Goal: Information Seeking & Learning: Find specific fact

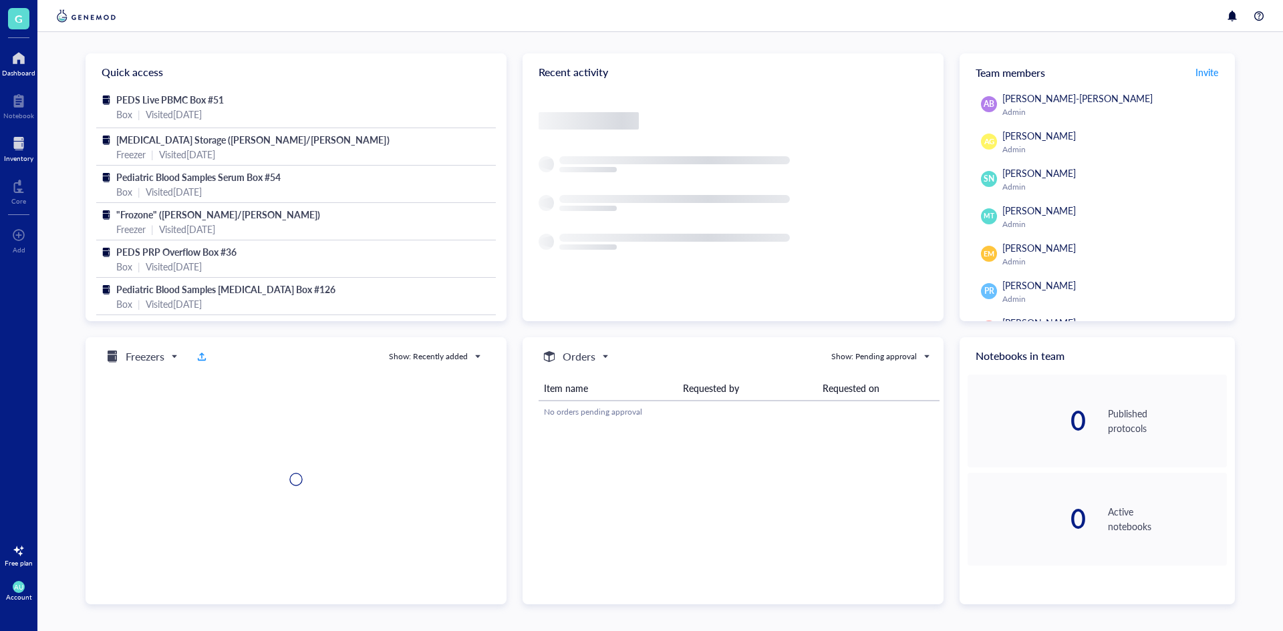
click at [27, 148] on div at bounding box center [18, 143] width 29 height 21
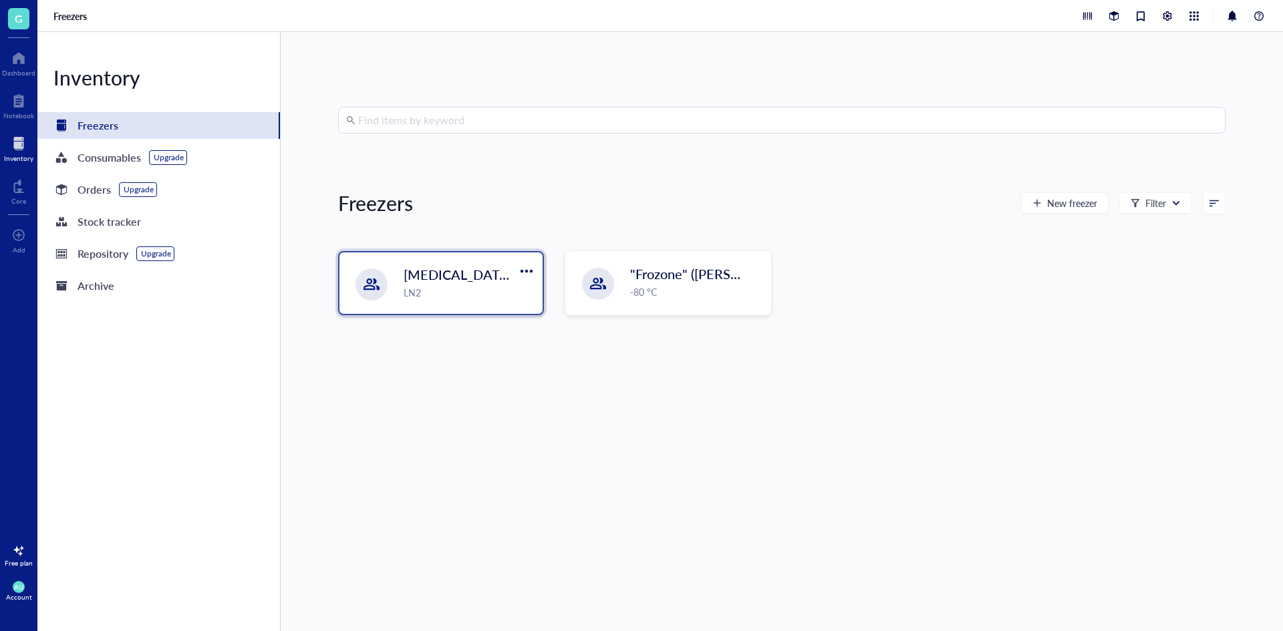
click at [472, 288] on div "LN2" at bounding box center [469, 292] width 131 height 15
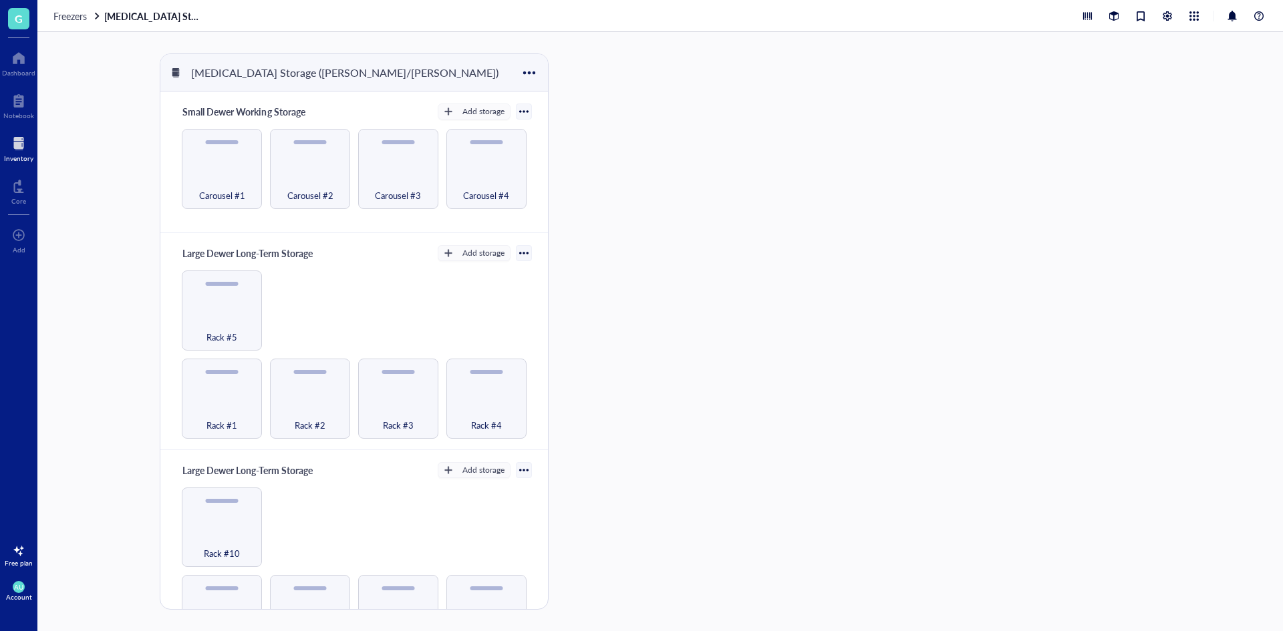
drag, startPoint x: 154, startPoint y: 9, endPoint x: 23, endPoint y: 143, distance: 188.0
click at [23, 143] on div at bounding box center [18, 143] width 29 height 21
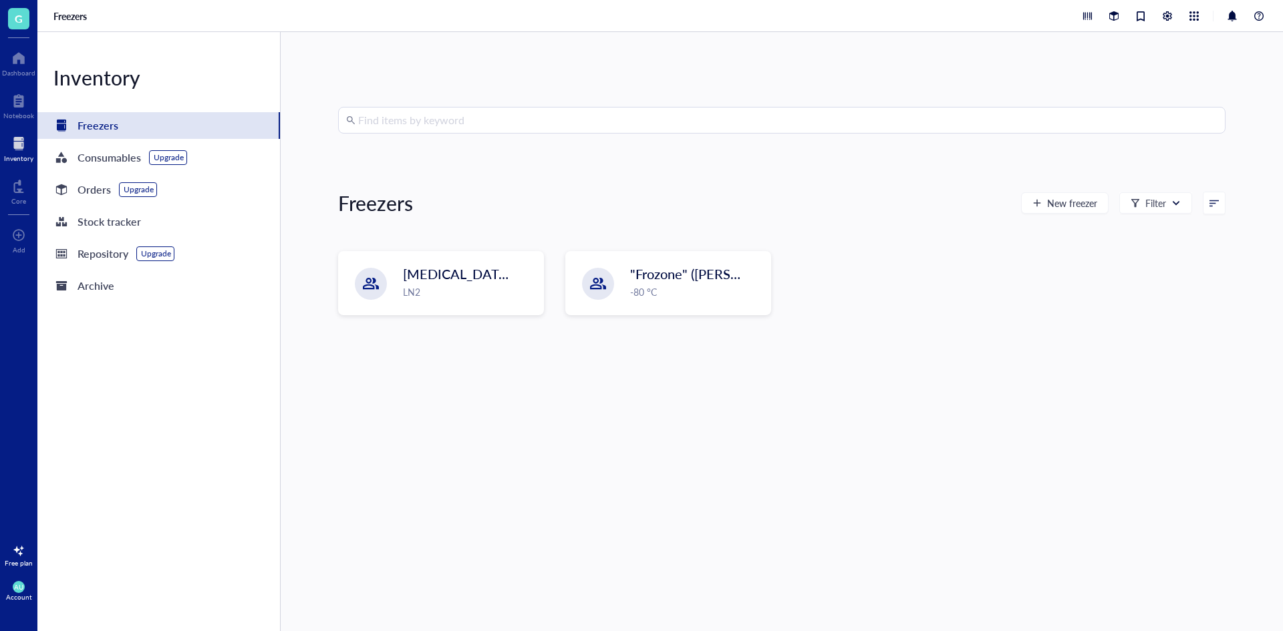
click at [548, 133] on div "Find items by keyword" at bounding box center [781, 120] width 887 height 27
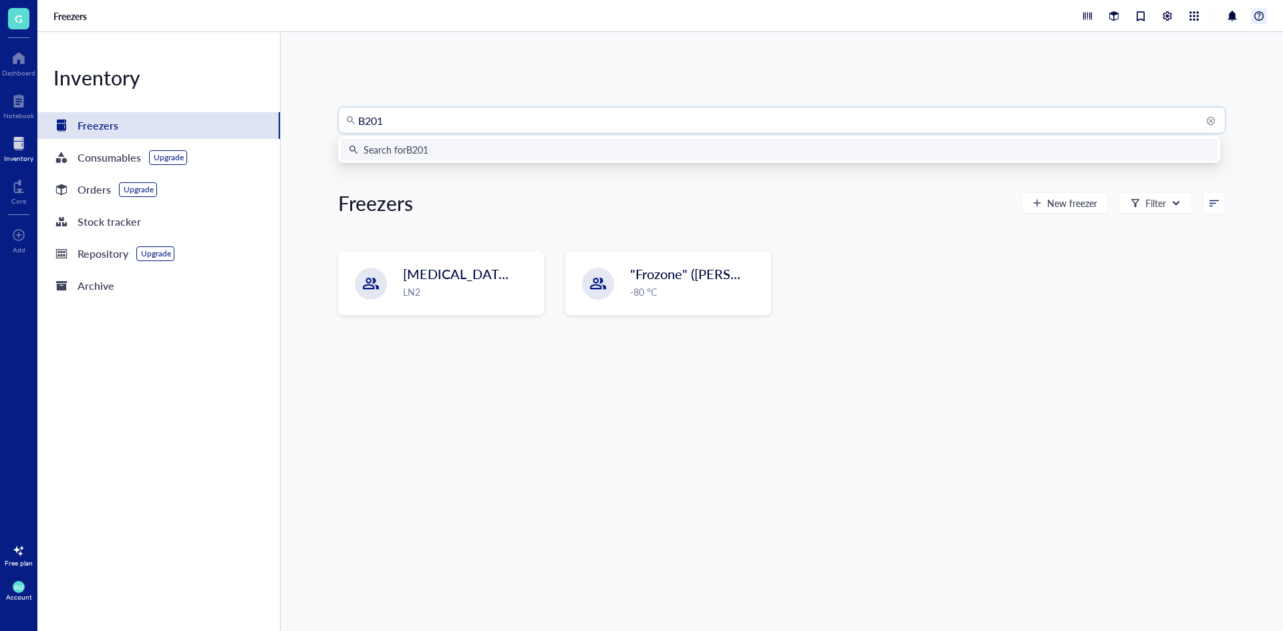
type input "B2012"
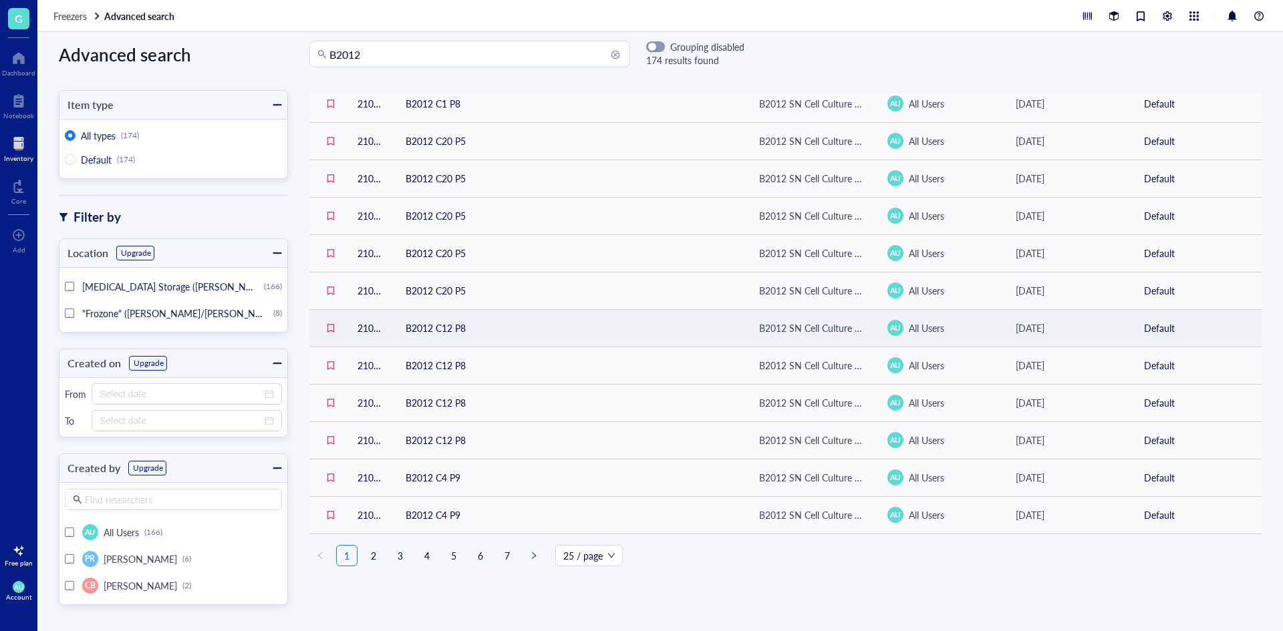
scroll to position [24, 0]
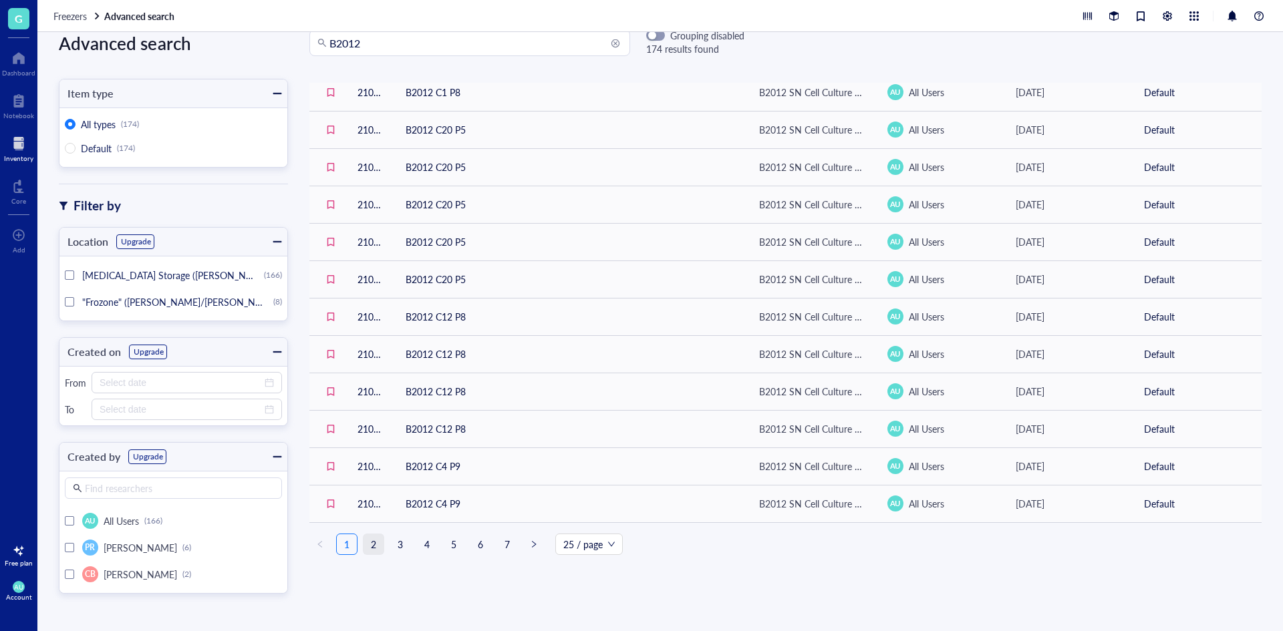
click at [380, 542] on link "2" at bounding box center [373, 544] width 20 height 20
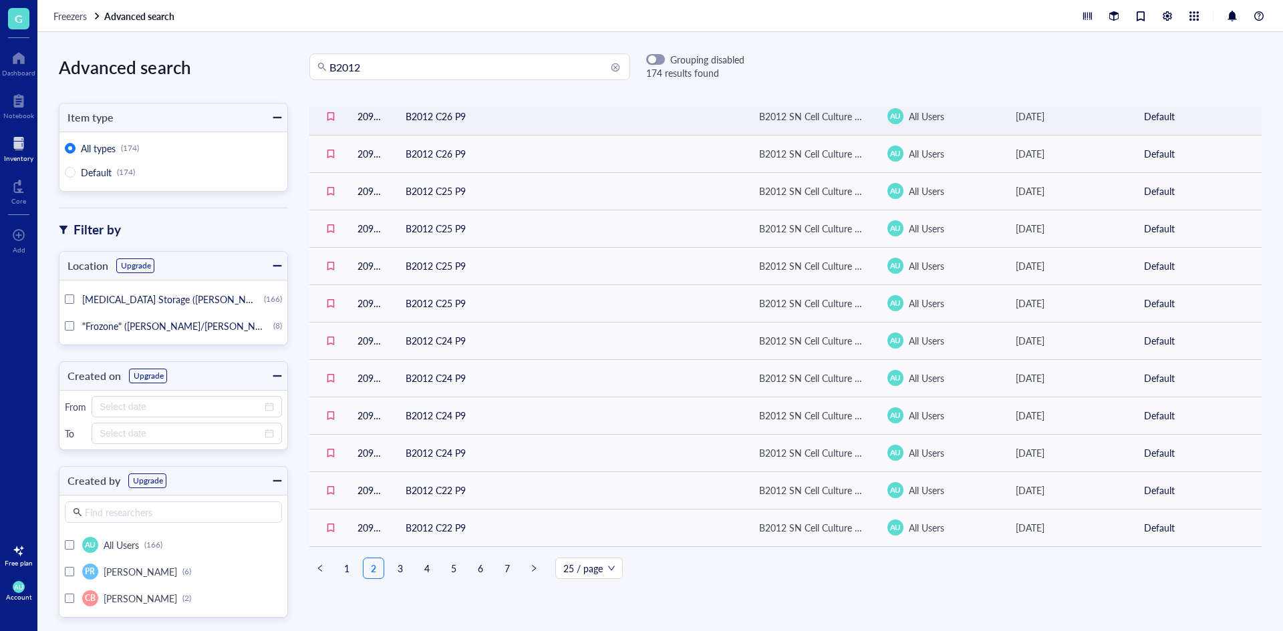
click at [516, 120] on td "B2012 C26 P9" at bounding box center [571, 116] width 353 height 37
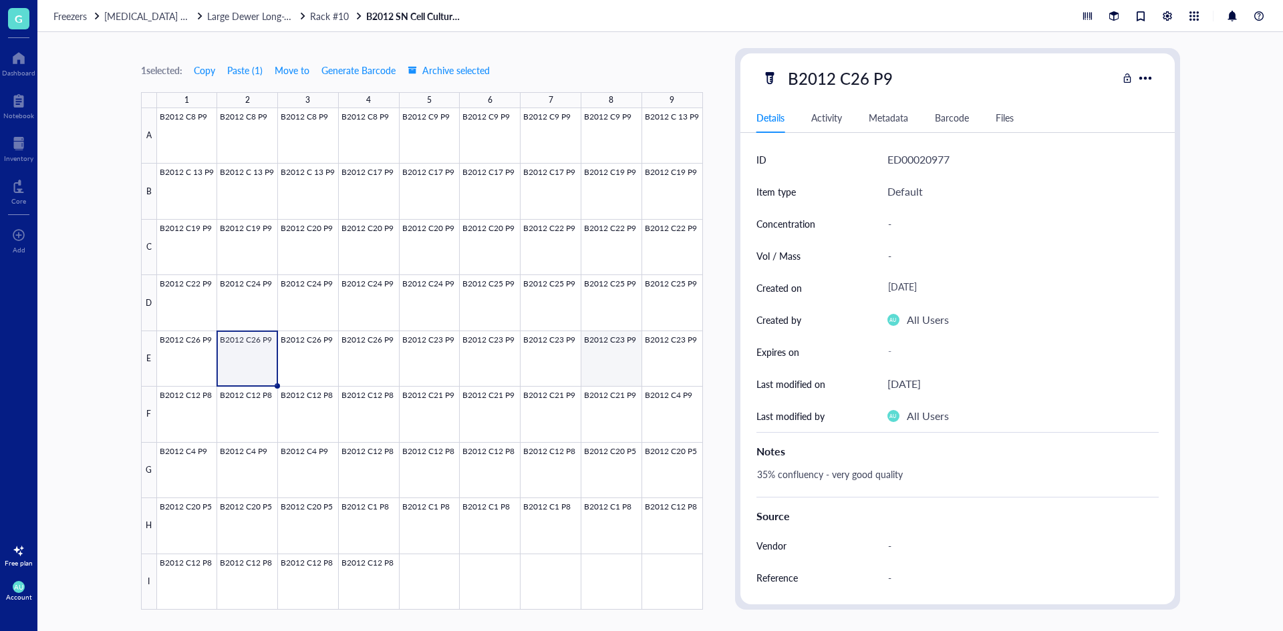
click at [603, 346] on div at bounding box center [430, 359] width 546 height 502
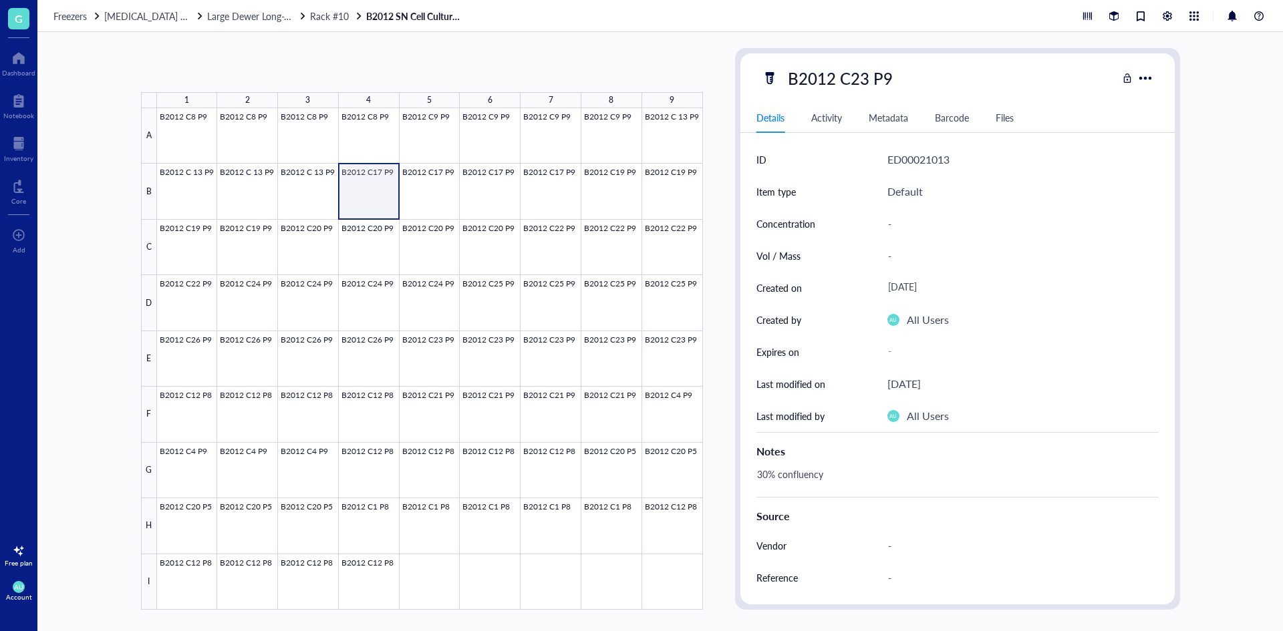
click at [358, 173] on div at bounding box center [430, 359] width 546 height 502
click at [198, 134] on div at bounding box center [430, 359] width 546 height 502
click at [243, 146] on div at bounding box center [430, 359] width 546 height 502
click at [453, 133] on div at bounding box center [430, 359] width 546 height 502
click at [475, 132] on div at bounding box center [430, 359] width 546 height 502
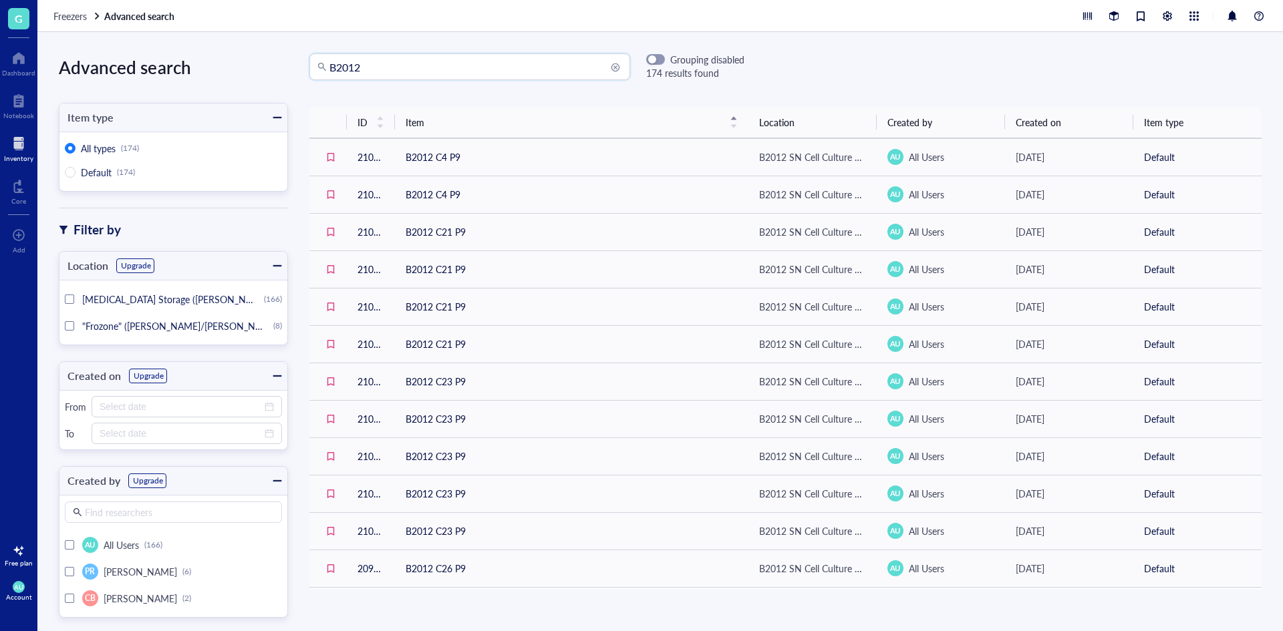
drag, startPoint x: 452, startPoint y: 67, endPoint x: 337, endPoint y: 57, distance: 115.3
click at [337, 57] on input "B2012" at bounding box center [475, 66] width 293 height 25
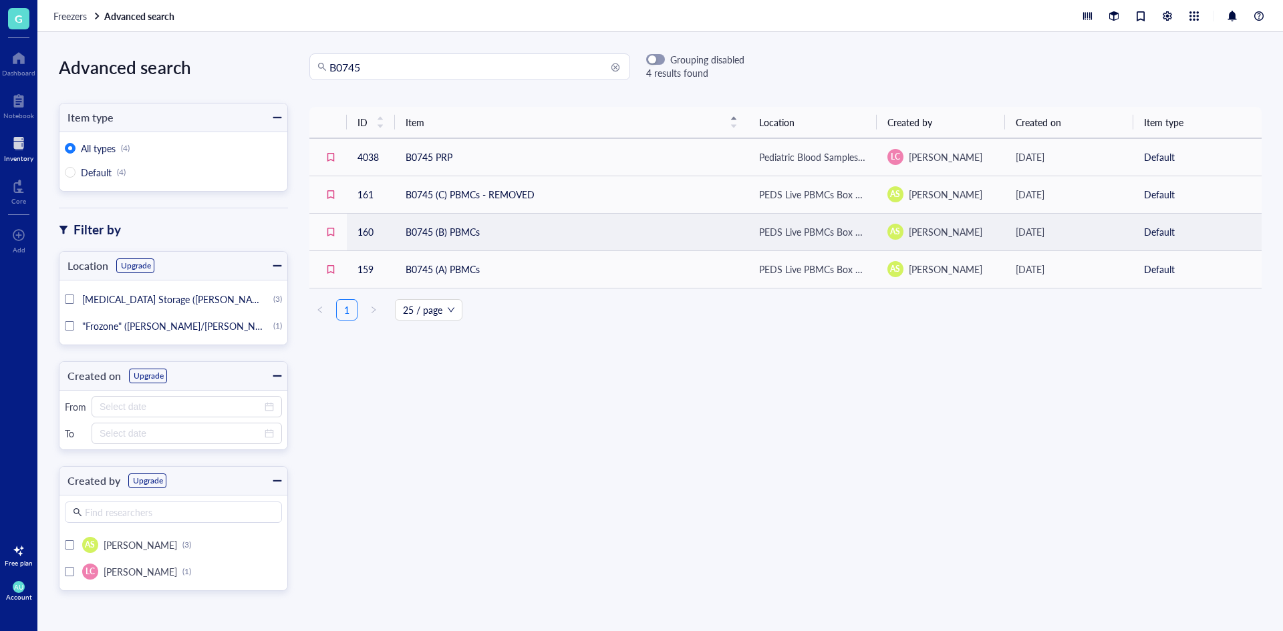
drag, startPoint x: 542, startPoint y: 225, endPoint x: 939, endPoint y: 335, distance: 411.0
click at [982, 337] on div "ID Item Location Created by Created on Item type 4038 B0745 PRP Pediatric Blood…" at bounding box center [785, 344] width 995 height 492
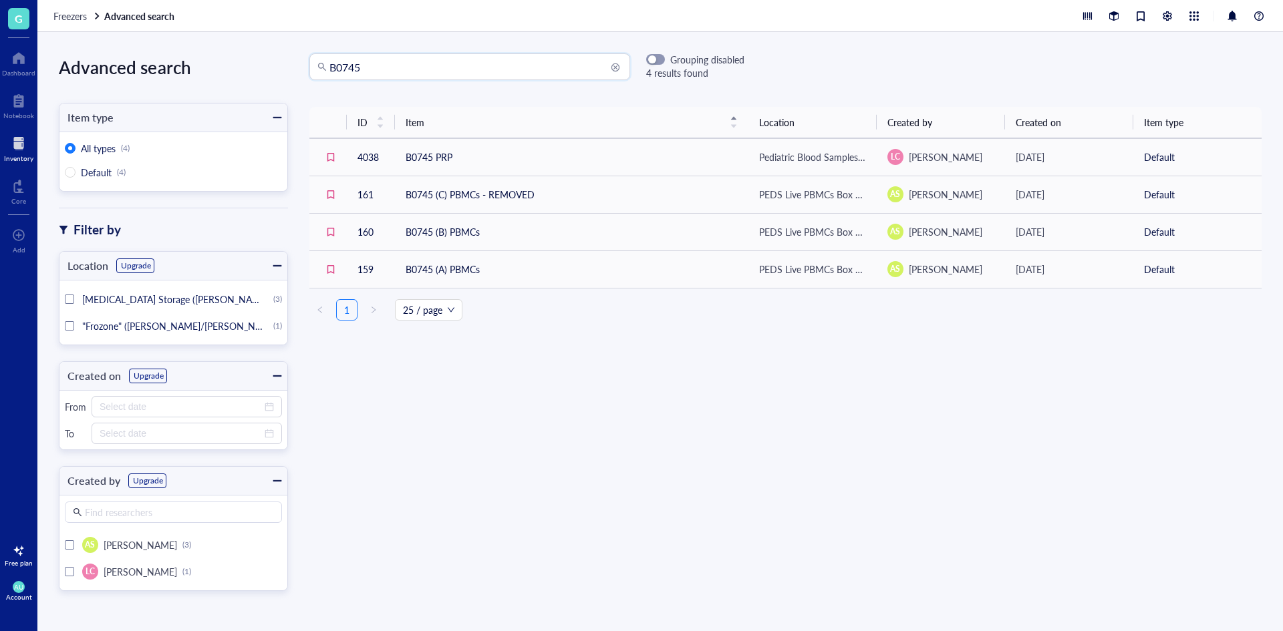
click at [464, 78] on input "B0745" at bounding box center [475, 66] width 293 height 25
type input "B1228"
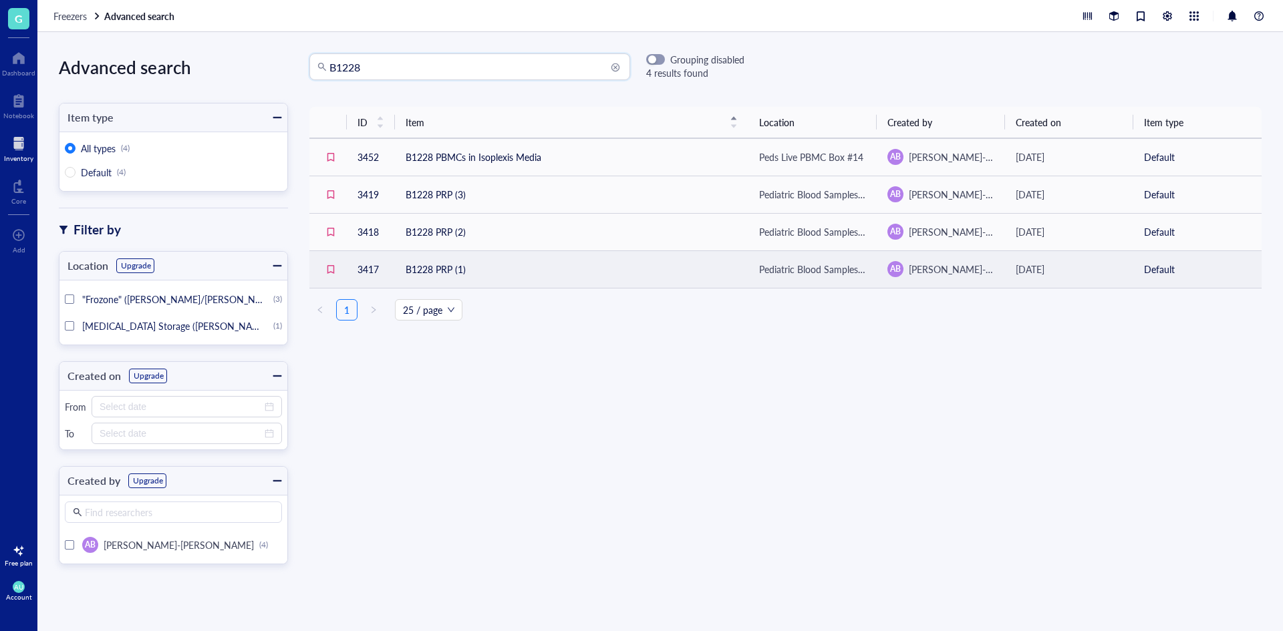
click at [531, 258] on td "B1228 PRP (1)" at bounding box center [571, 269] width 353 height 37
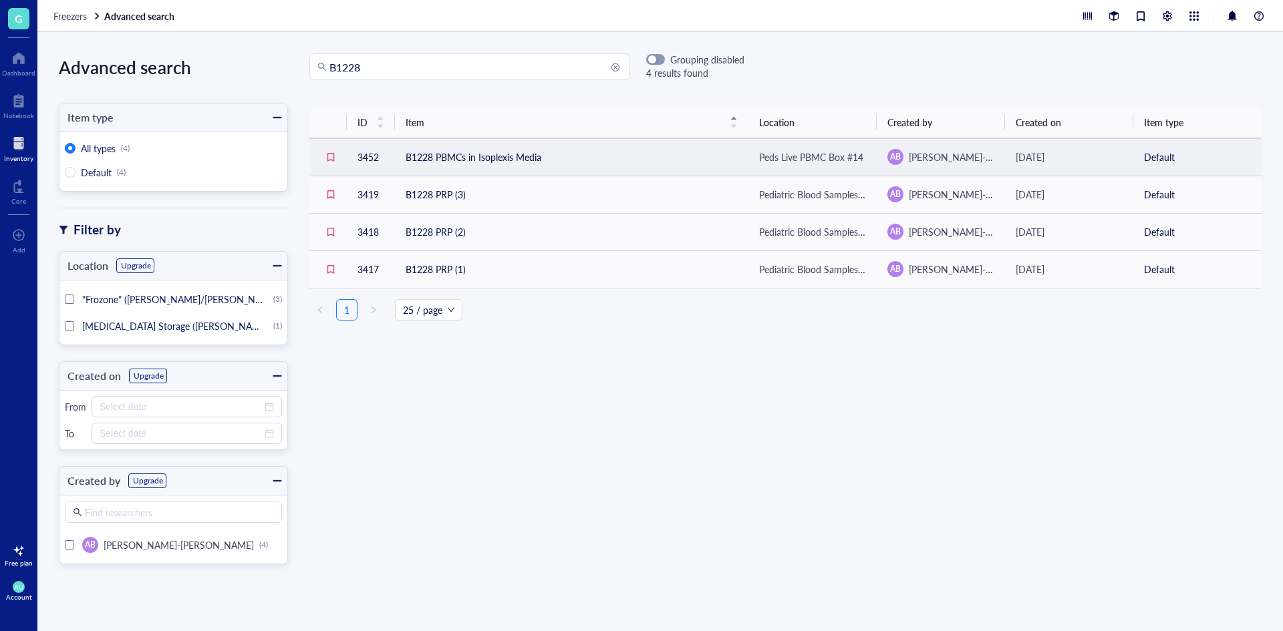
click at [563, 165] on td "B1228 PBMCs in Isoplexis Media" at bounding box center [571, 156] width 353 height 37
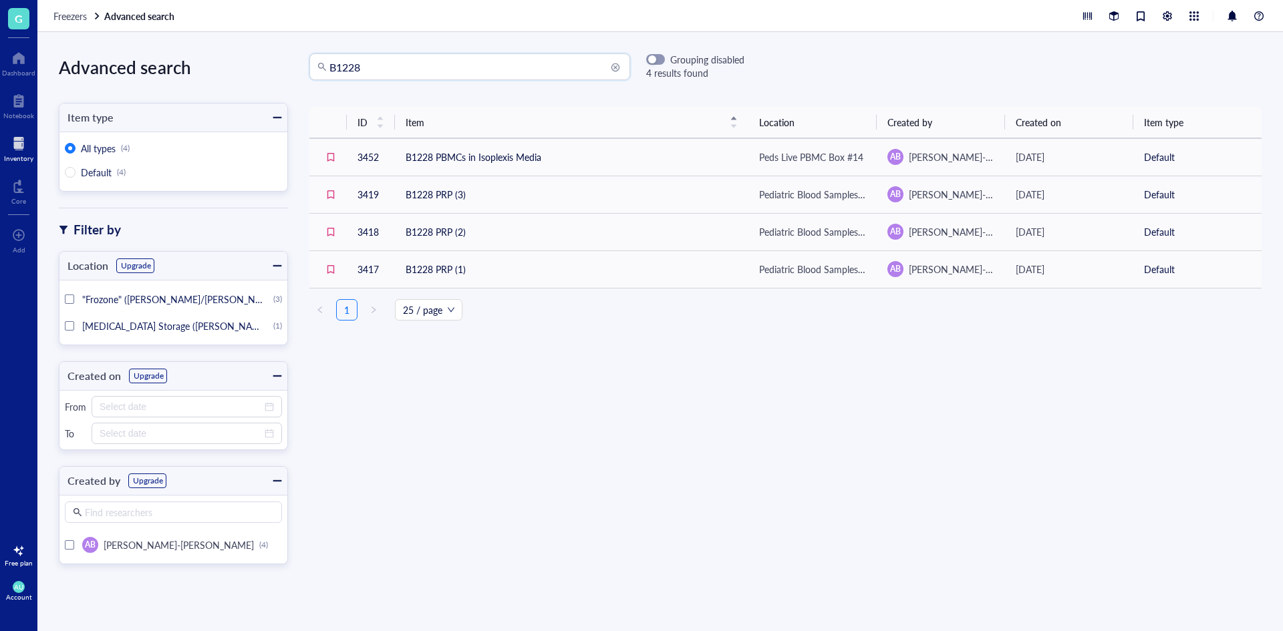
drag, startPoint x: 377, startPoint y: 69, endPoint x: 339, endPoint y: 64, distance: 38.4
click at [339, 64] on input "B1228" at bounding box center [475, 66] width 293 height 25
type input "B0745"
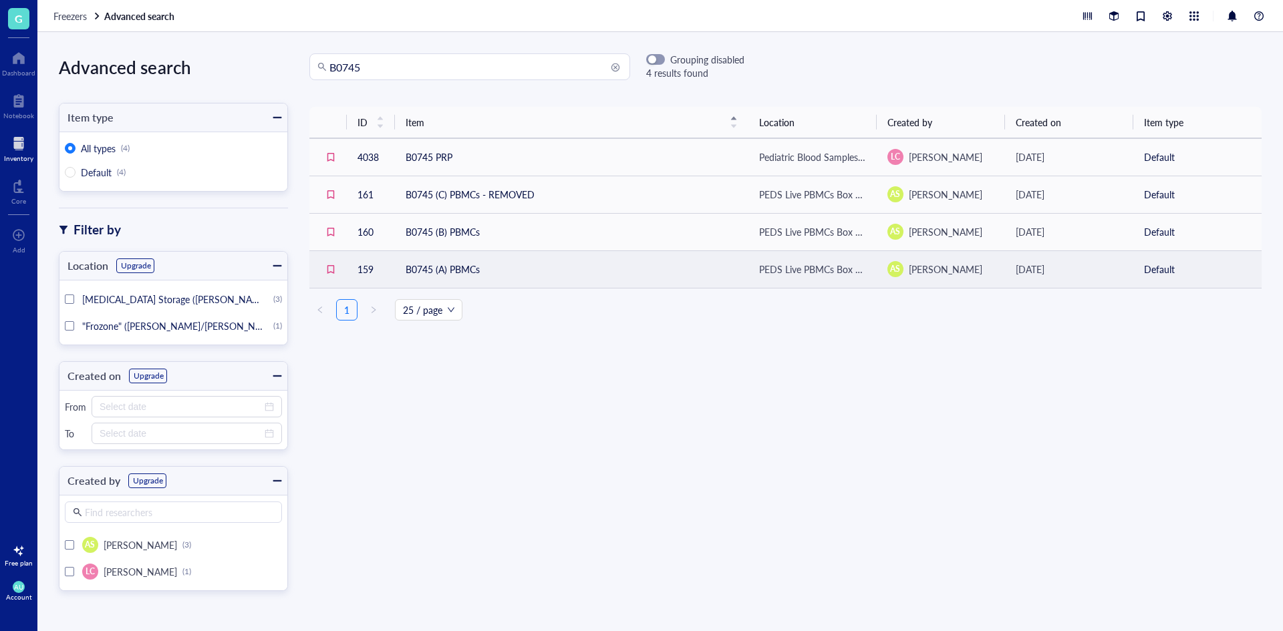
click at [510, 255] on td "B0745 (A) PBMCs" at bounding box center [571, 269] width 353 height 37
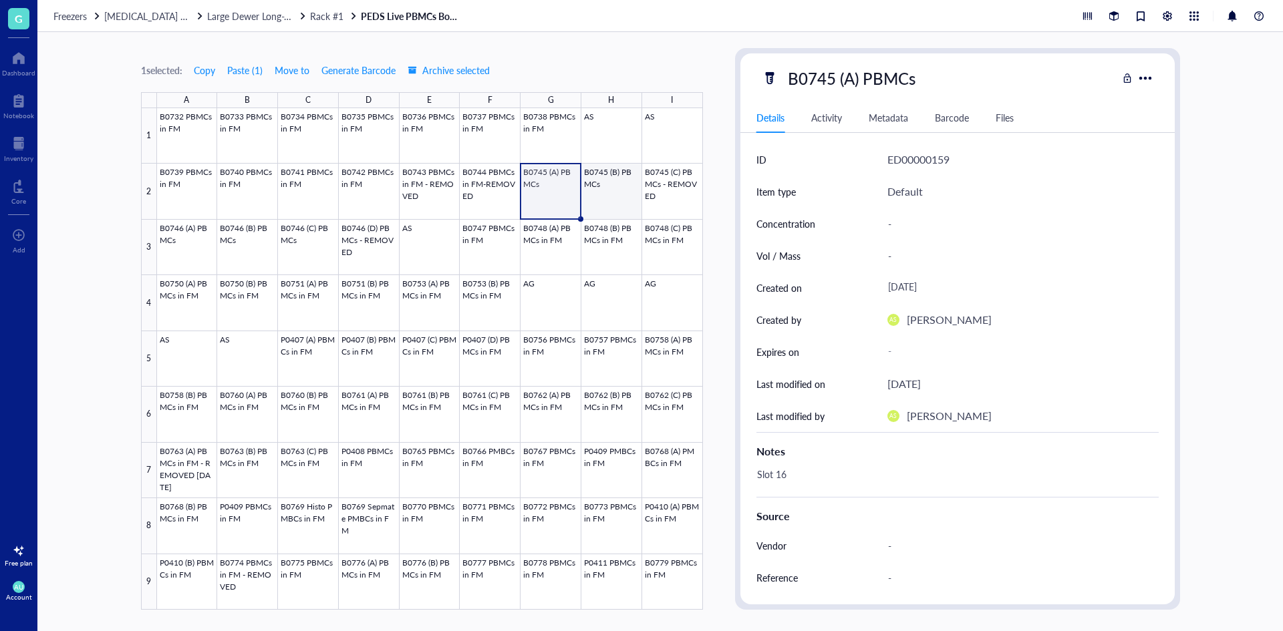
click at [616, 198] on div at bounding box center [430, 359] width 546 height 502
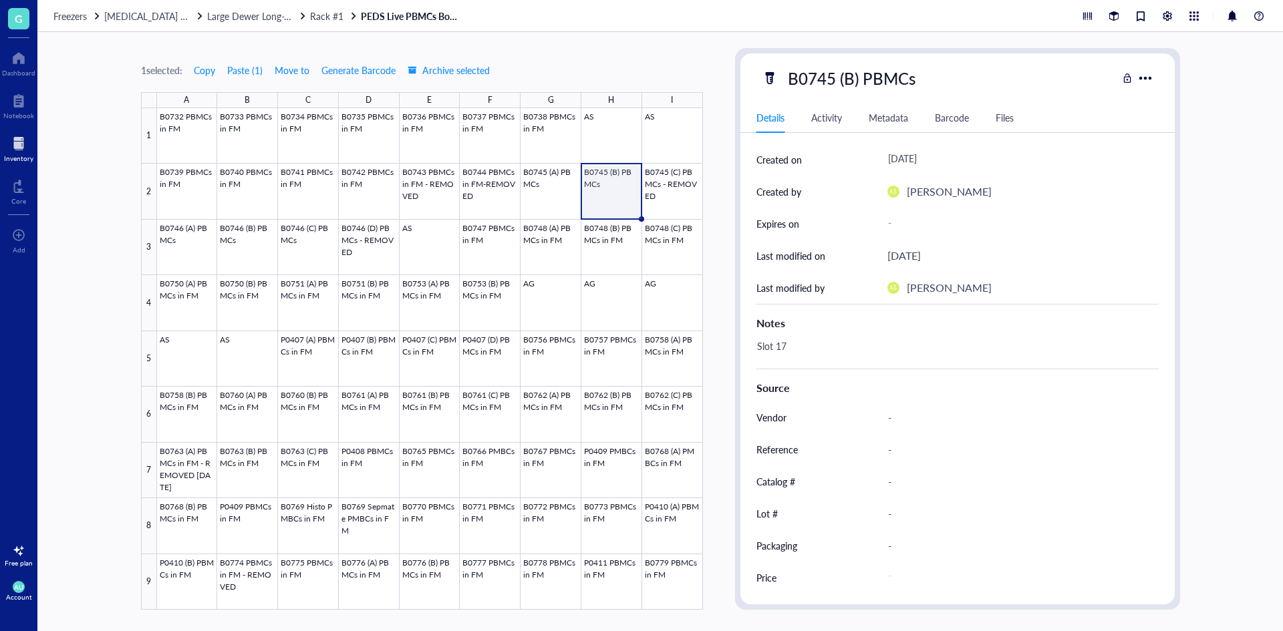
click at [16, 139] on div at bounding box center [18, 143] width 29 height 21
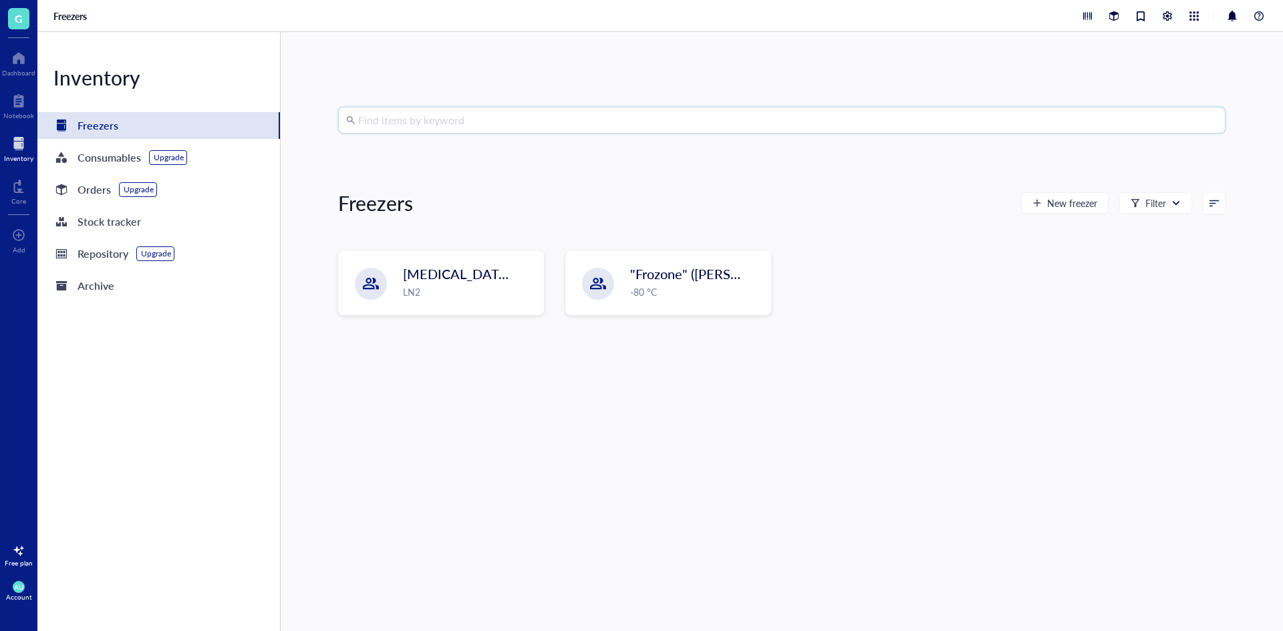
click at [469, 112] on input "search" at bounding box center [787, 120] width 859 height 25
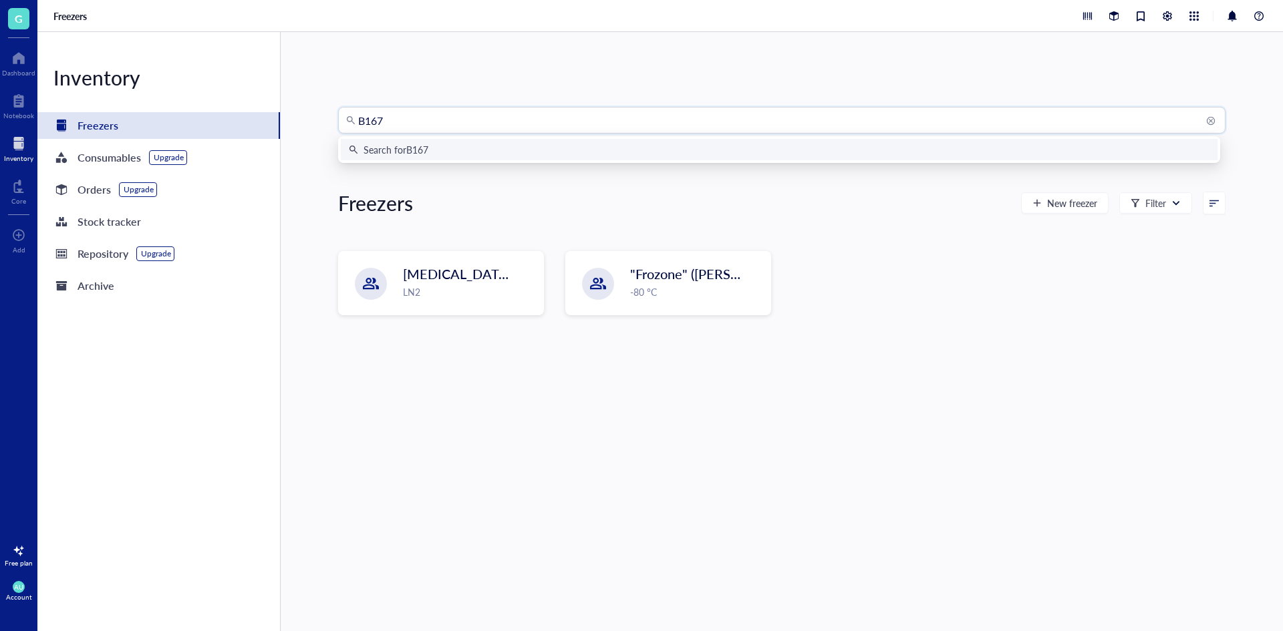
type input "B1671"
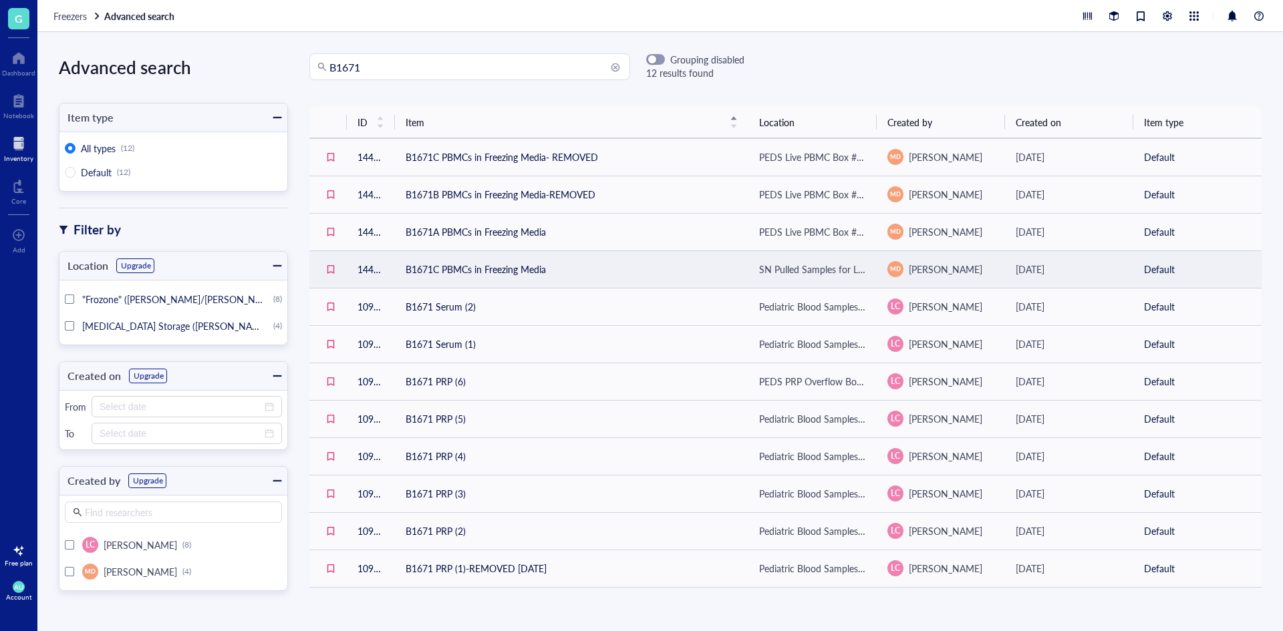
click at [531, 271] on td "B1671C PBMCs in Freezing Media" at bounding box center [571, 269] width 353 height 37
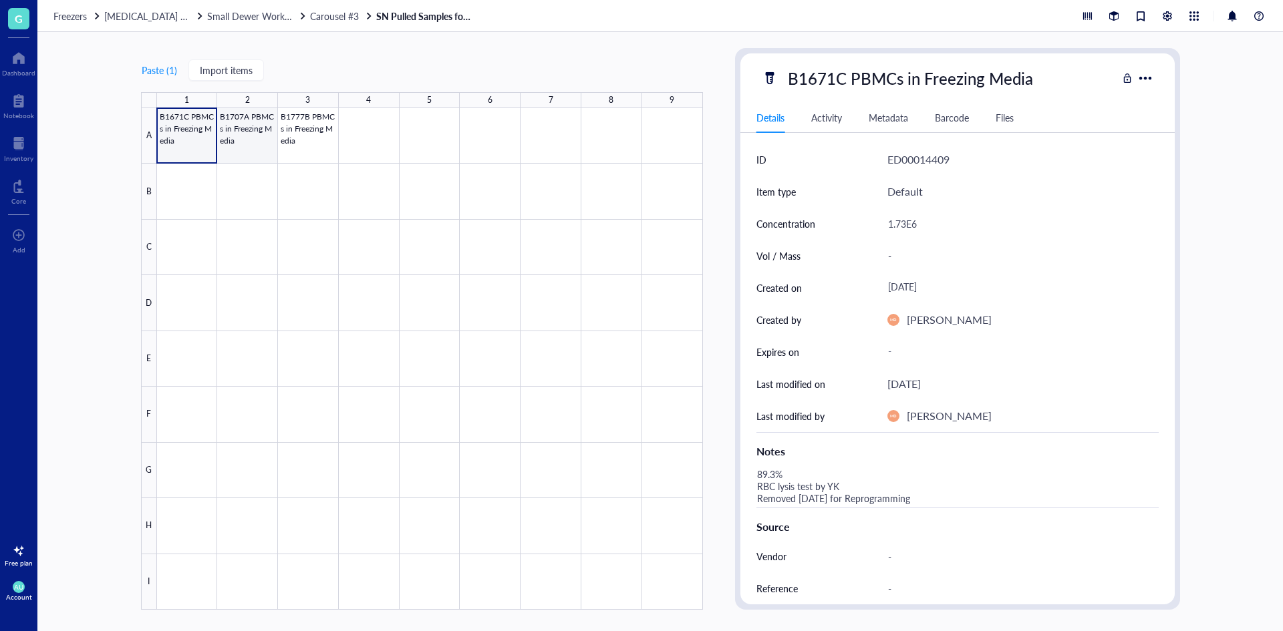
click at [252, 142] on div at bounding box center [430, 359] width 546 height 502
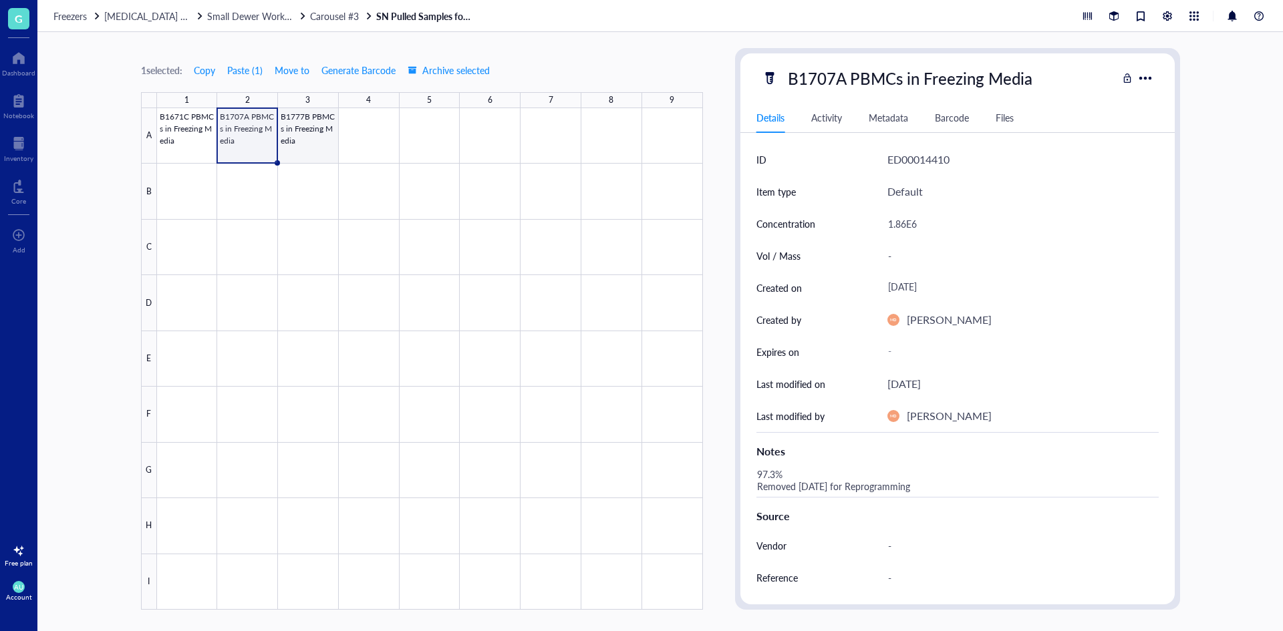
click at [317, 124] on div at bounding box center [430, 359] width 546 height 502
click at [190, 123] on div at bounding box center [430, 359] width 546 height 502
